Goal: Check status: Check status

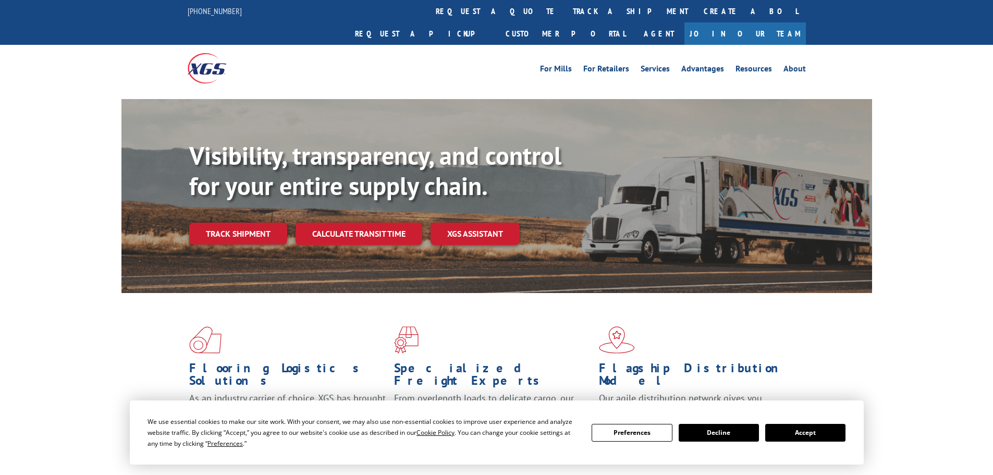
click at [849, 440] on div "We use essential cookies to make our site work. With your consent, we may also …" at bounding box center [497, 432] width 734 height 64
click at [791, 436] on button "Accept" at bounding box center [805, 433] width 80 height 18
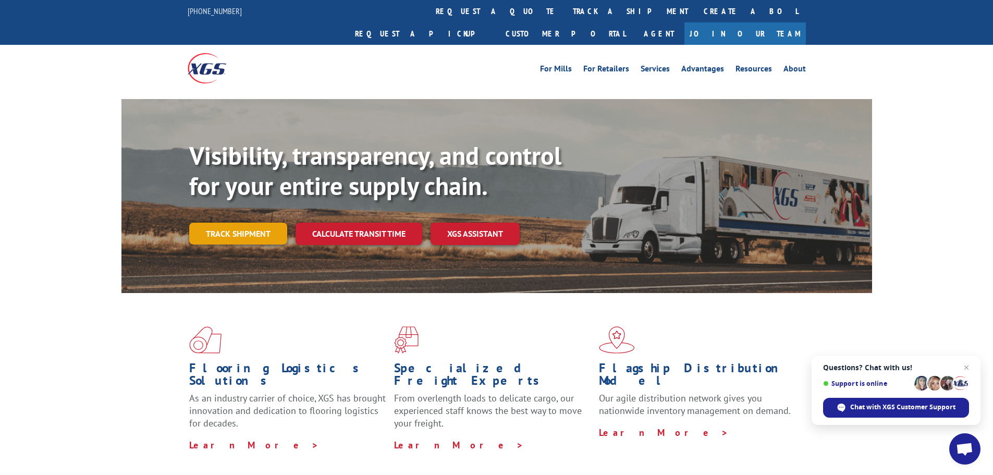
click at [273, 223] on link "Track shipment" at bounding box center [238, 234] width 98 height 22
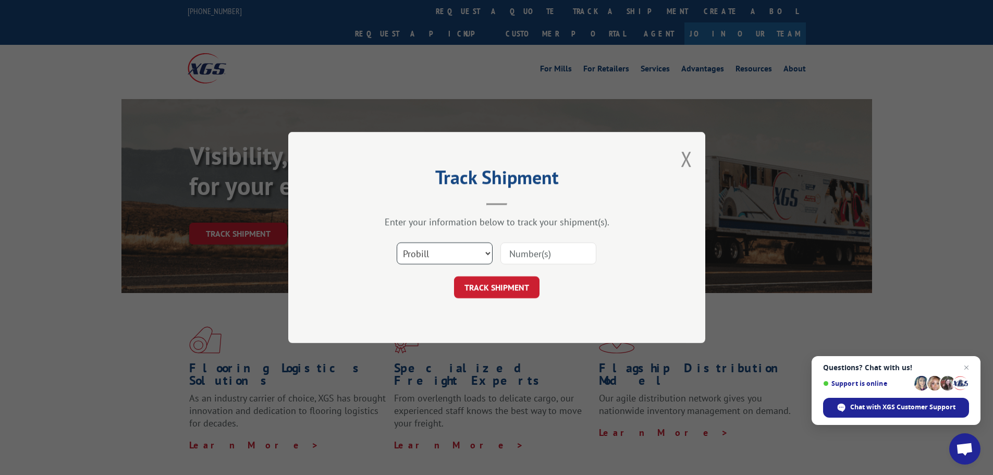
click at [422, 254] on select "Select category... Probill BOL PO" at bounding box center [445, 253] width 96 height 22
select select "po"
click at [397, 242] on select "Select category... Probill BOL PO" at bounding box center [445, 253] width 96 height 22
click at [545, 255] on input at bounding box center [548, 253] width 96 height 22
type input "04523446"
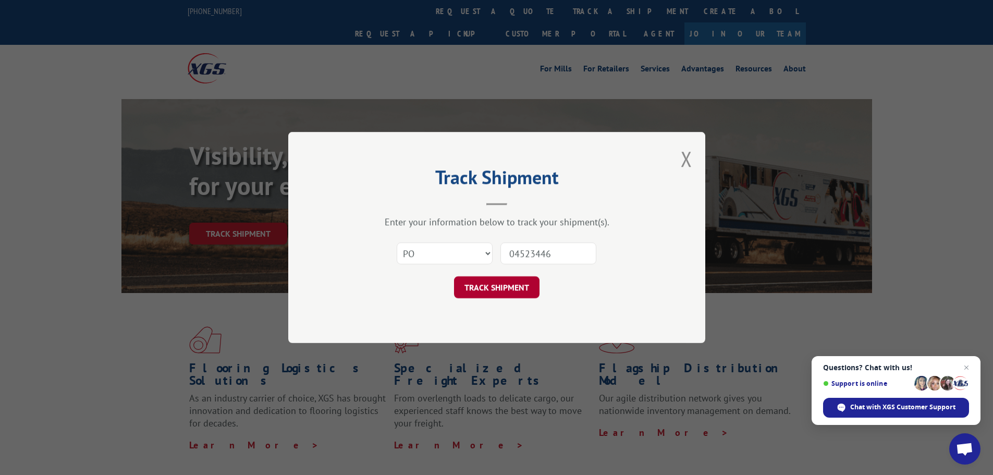
click at [497, 284] on button "TRACK SHIPMENT" at bounding box center [496, 287] width 85 height 22
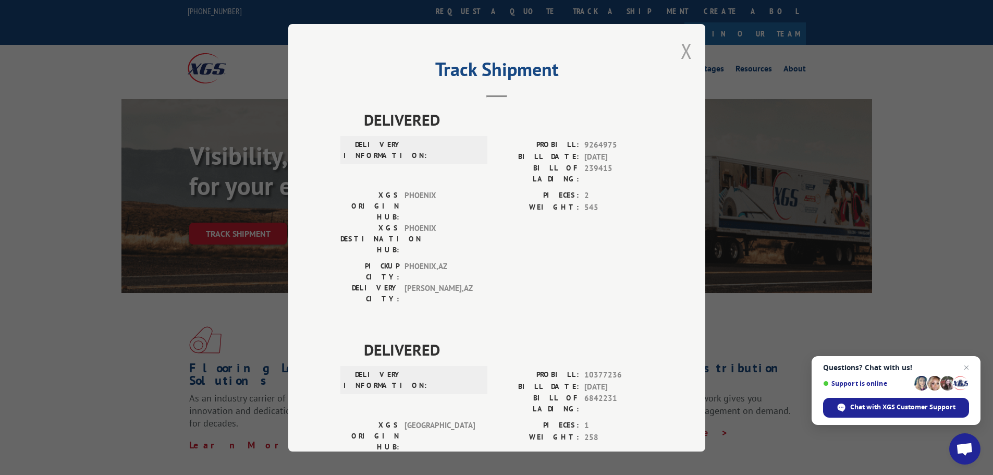
click at [684, 52] on button "Close modal" at bounding box center [686, 51] width 11 height 28
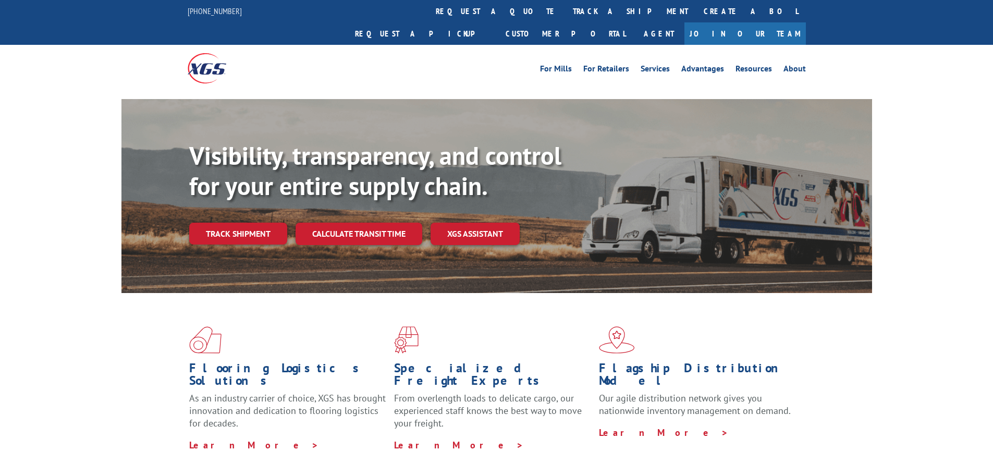
click at [214, 223] on link "Track shipment" at bounding box center [238, 234] width 98 height 22
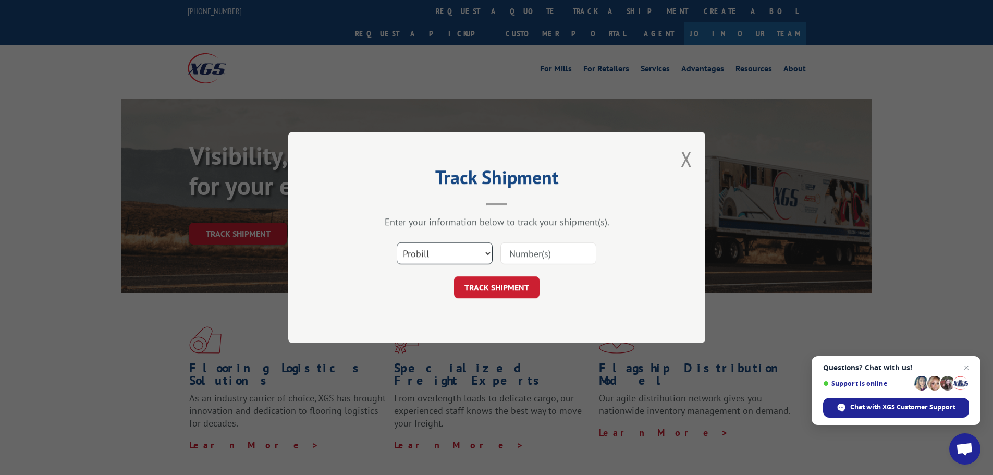
click at [454, 250] on select "Select category... Probill BOL PO" at bounding box center [445, 253] width 96 height 22
click at [966, 369] on span "Close chat" at bounding box center [966, 367] width 13 height 13
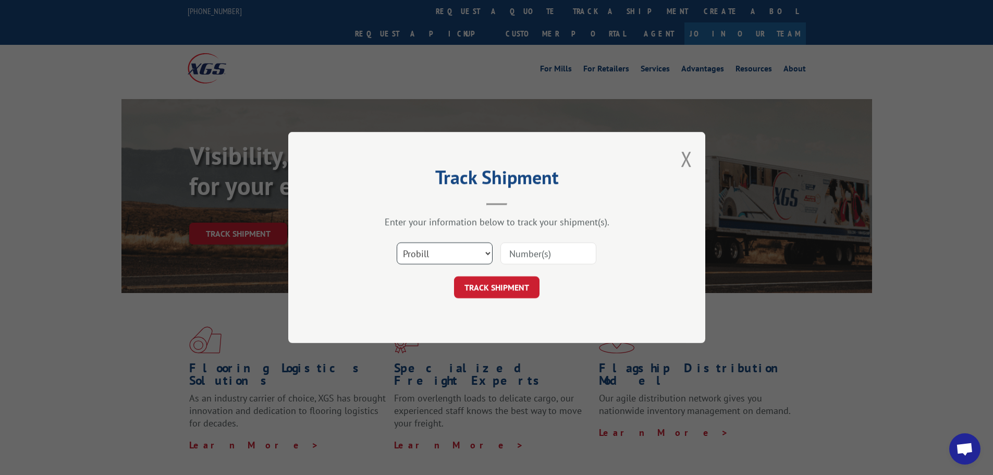
click at [410, 256] on select "Select category... Probill BOL PO" at bounding box center [445, 253] width 96 height 22
select select "po"
click at [397, 242] on select "Select category... Probill BOL PO" at bounding box center [445, 253] width 96 height 22
click at [526, 251] on input at bounding box center [548, 253] width 96 height 22
paste input "04523297"
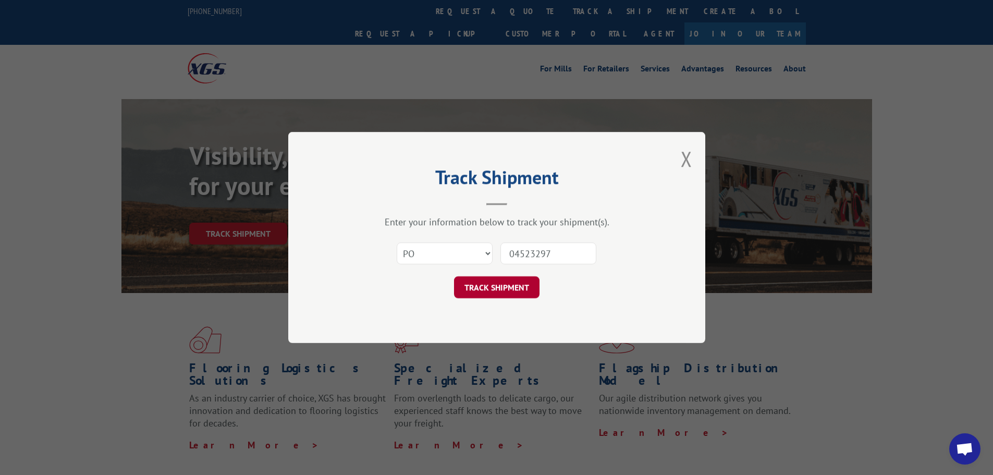
type input "04523297"
click at [521, 287] on button "TRACK SHIPMENT" at bounding box center [496, 287] width 85 height 22
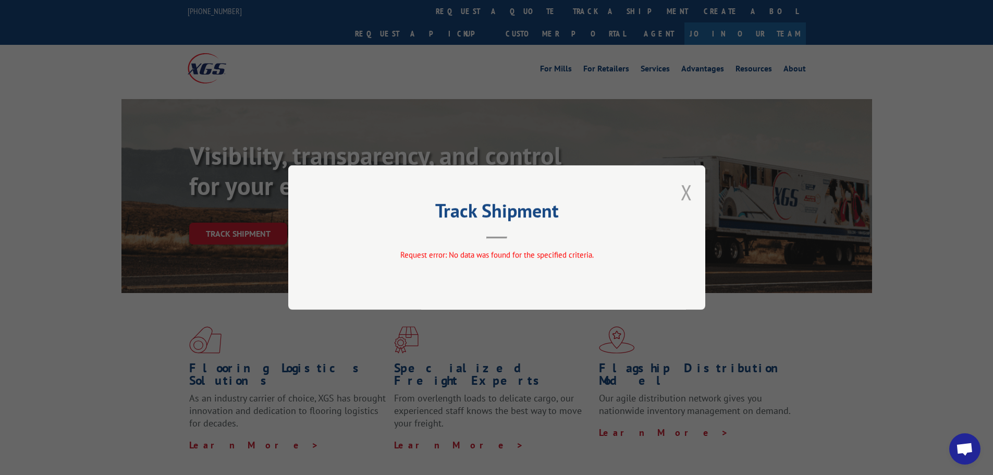
click at [681, 191] on button "Close modal" at bounding box center [686, 192] width 11 height 28
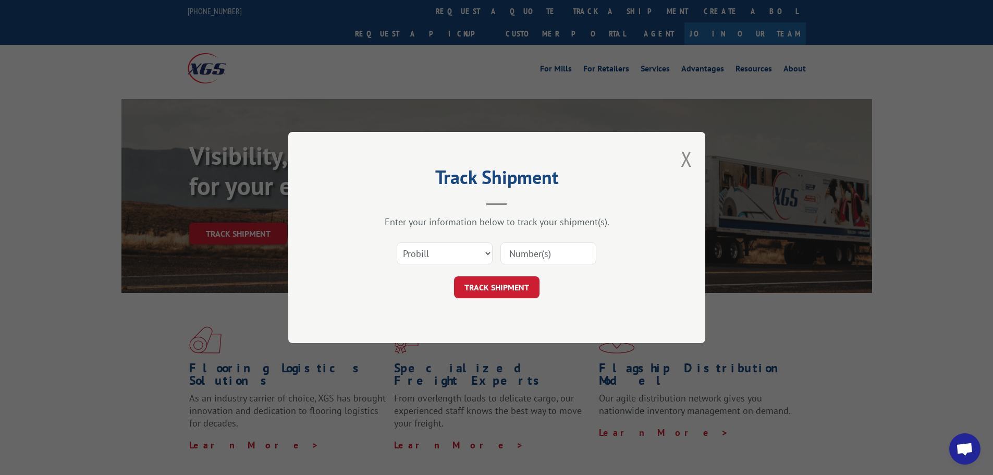
click at [410, 246] on select "Select category... Probill BOL PO" at bounding box center [445, 253] width 96 height 22
select select "po"
click at [397, 242] on select "Select category... Probill BOL PO" at bounding box center [445, 253] width 96 height 22
click at [517, 255] on input at bounding box center [548, 253] width 96 height 22
paste input "04523375"
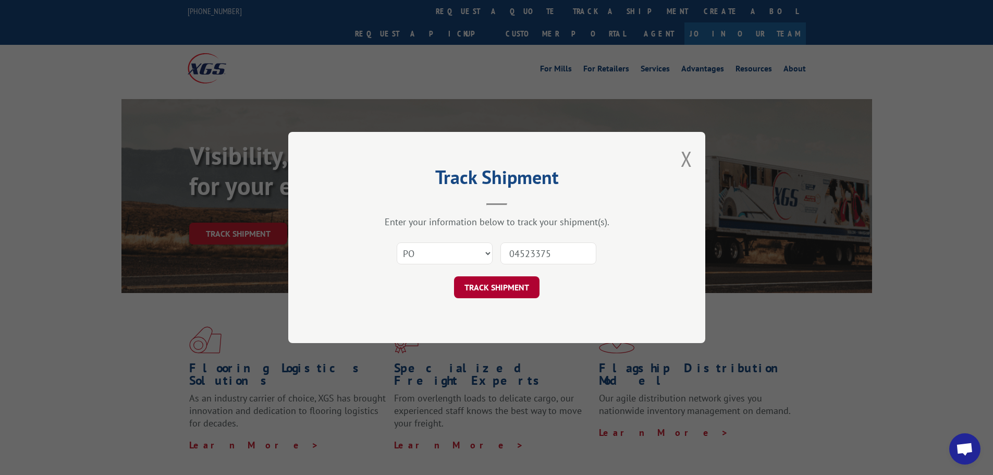
type input "04523375"
click at [489, 286] on button "TRACK SHIPMENT" at bounding box center [496, 287] width 85 height 22
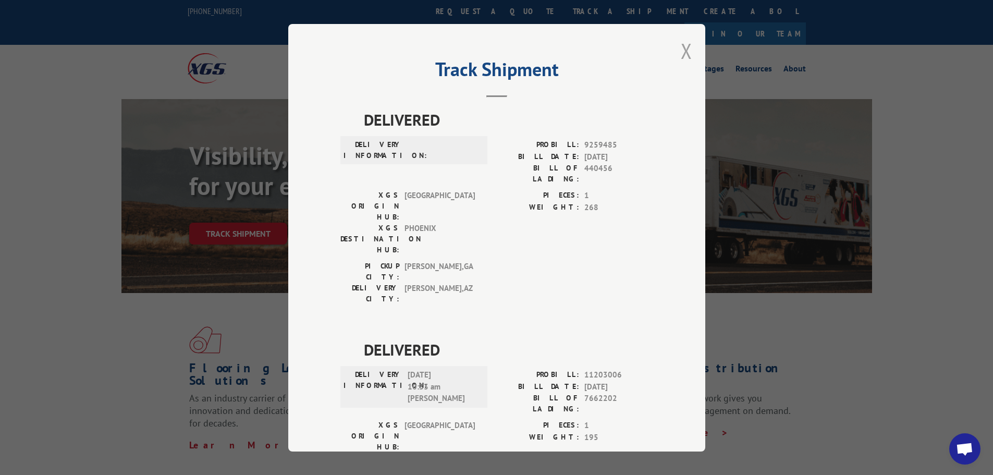
click at [681, 58] on button "Close modal" at bounding box center [686, 51] width 11 height 28
